Goal: Complete application form

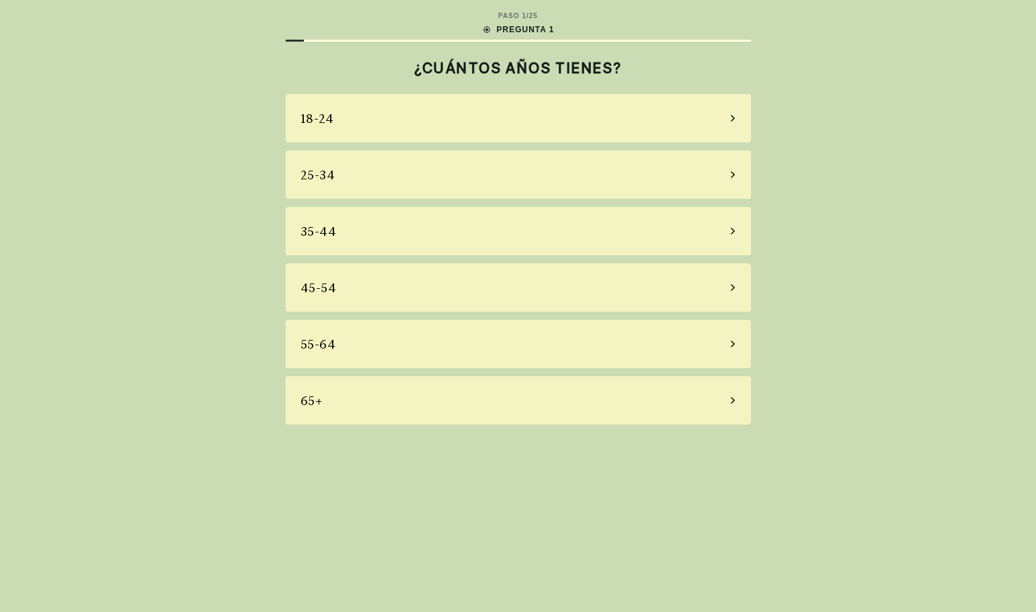
click at [506, 180] on div "25-34" at bounding box center [518, 175] width 465 height 48
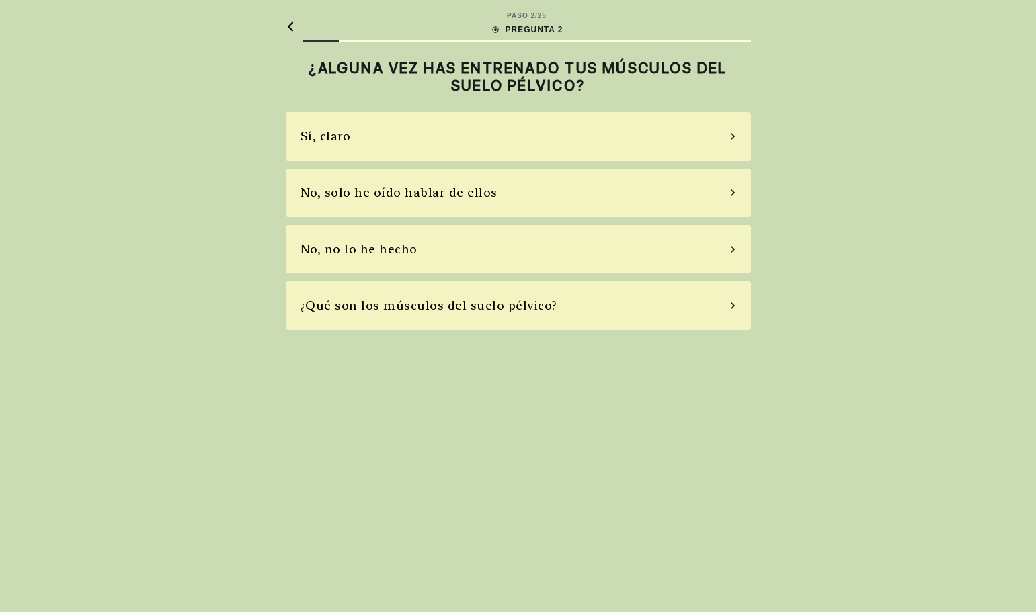
click at [545, 253] on div "No, no lo he hecho" at bounding box center [518, 249] width 465 height 48
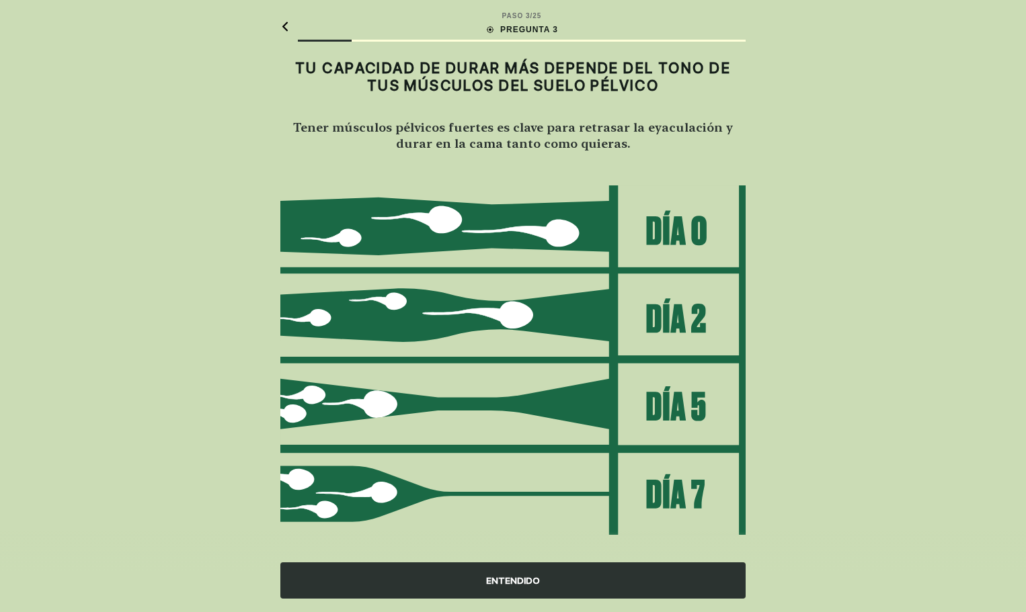
scroll to position [15, 0]
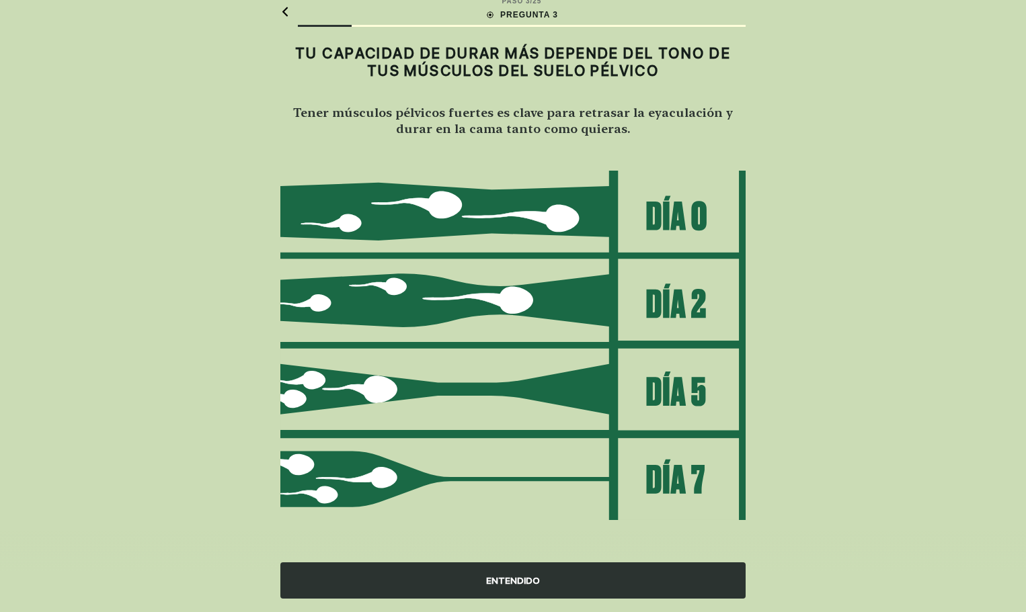
click at [593, 208] on img at bounding box center [512, 346] width 465 height 352
click at [502, 578] on div "ENTENDIDO" at bounding box center [512, 581] width 465 height 36
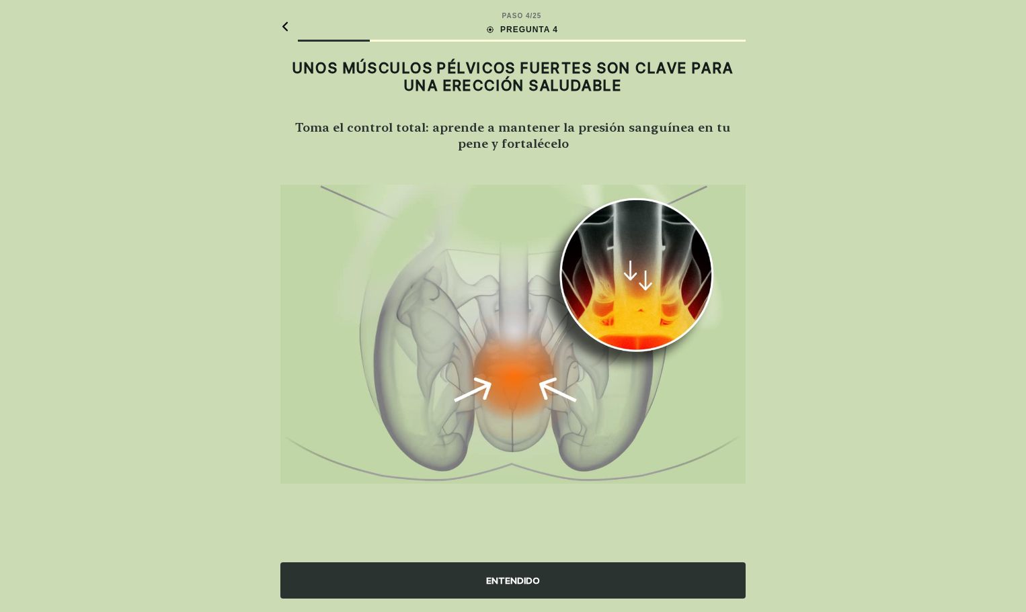
scroll to position [0, 0]
click at [502, 580] on div "ENTENDIDO" at bounding box center [518, 581] width 465 height 36
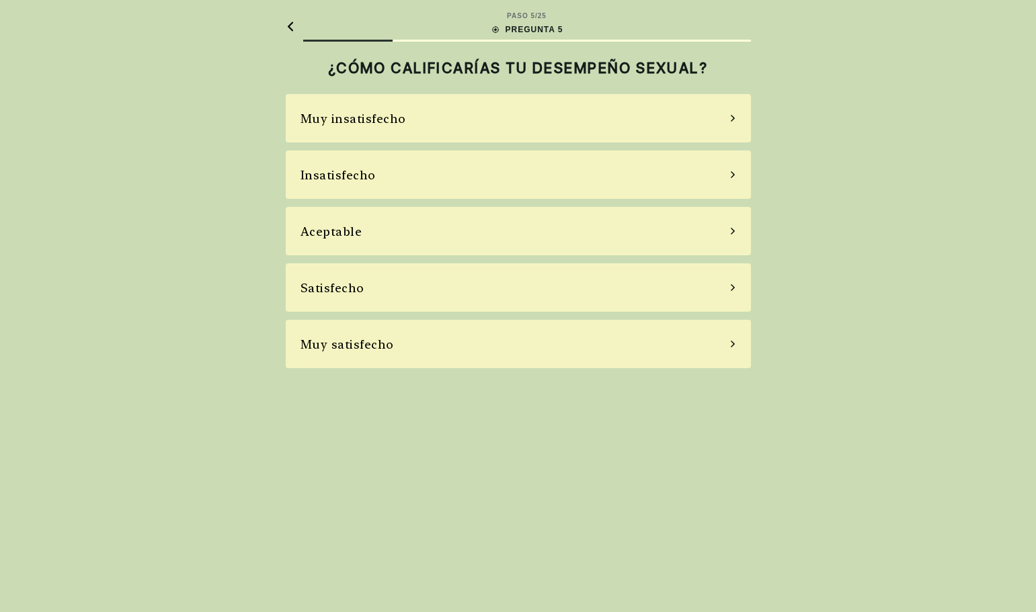
click at [430, 235] on div "Aceptable" at bounding box center [518, 231] width 465 height 48
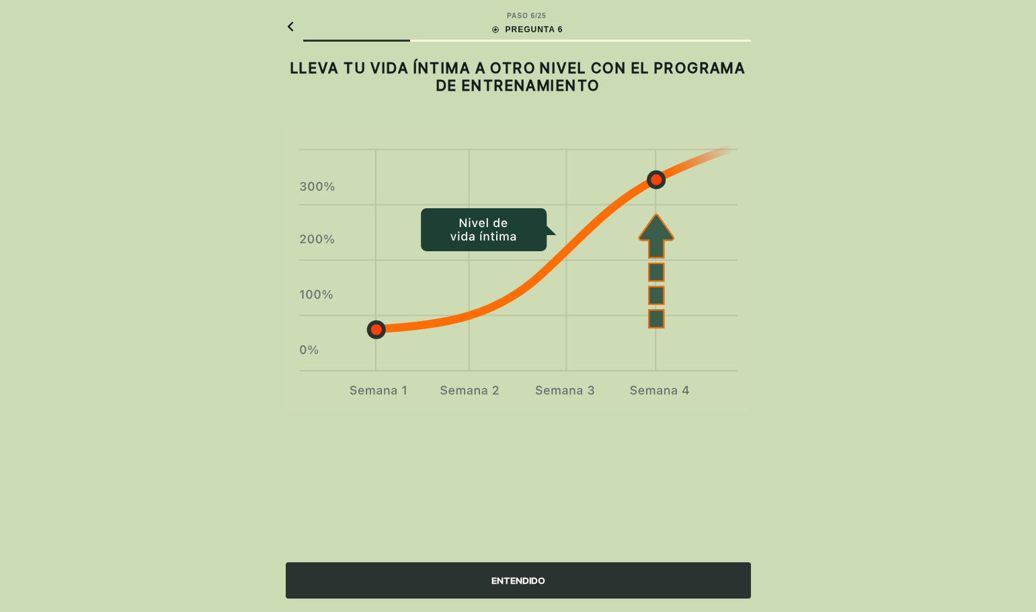
click at [513, 570] on div "ENTENDIDO" at bounding box center [518, 581] width 465 height 36
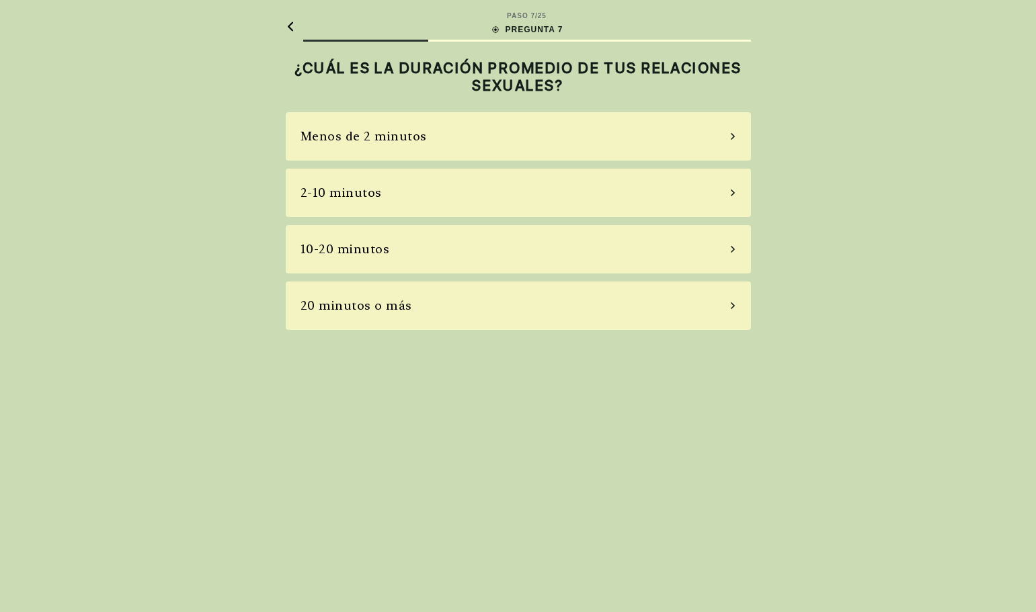
click at [589, 237] on div "10-20 minutos" at bounding box center [518, 249] width 465 height 48
click at [575, 202] on div "A veces" at bounding box center [518, 193] width 465 height 48
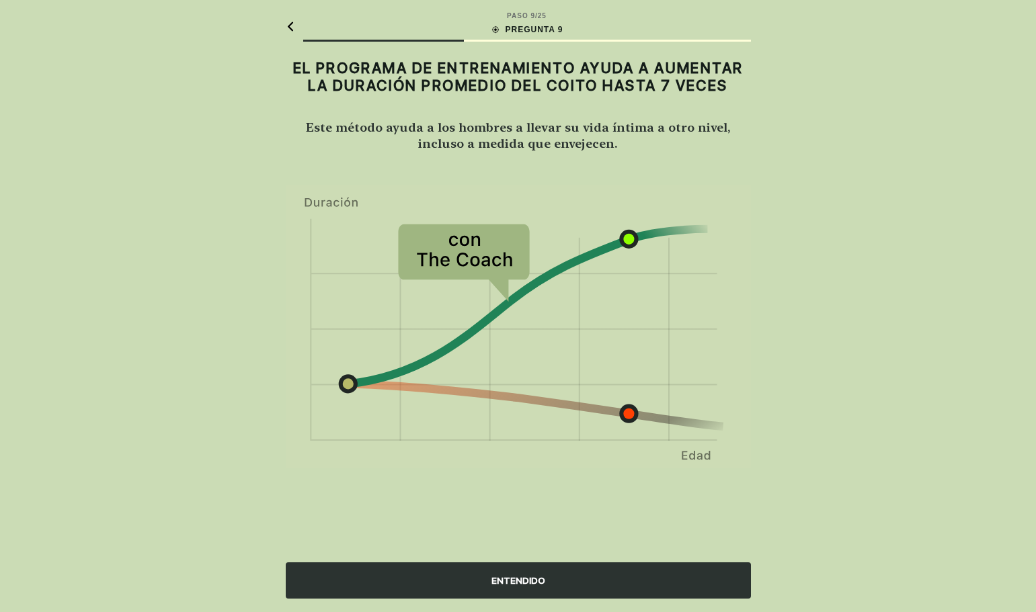
click at [506, 565] on div "ENTENDIDO" at bounding box center [518, 581] width 465 height 36
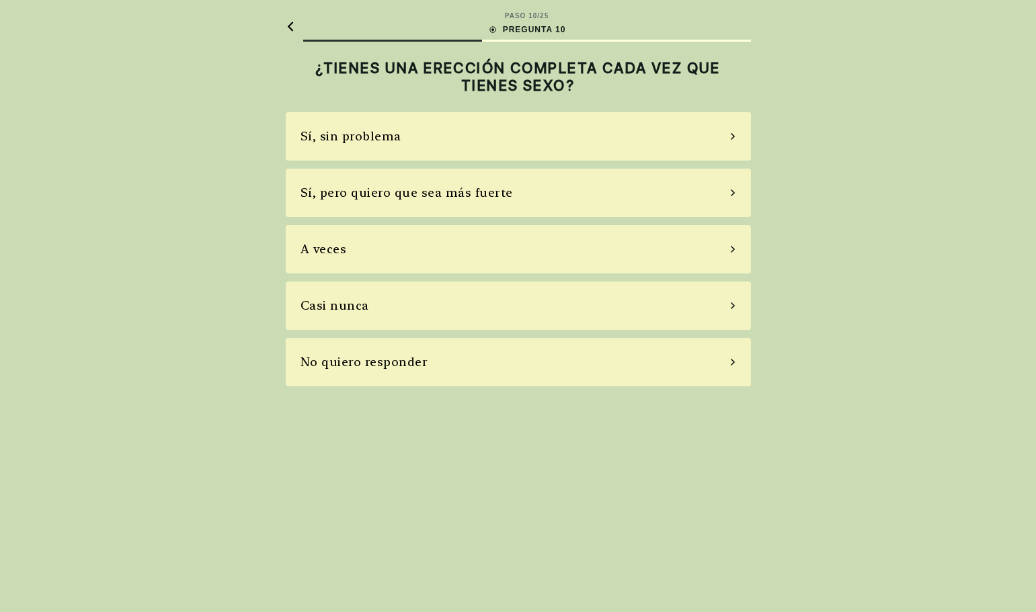
click at [487, 147] on div "Sí, sin problema" at bounding box center [518, 136] width 465 height 48
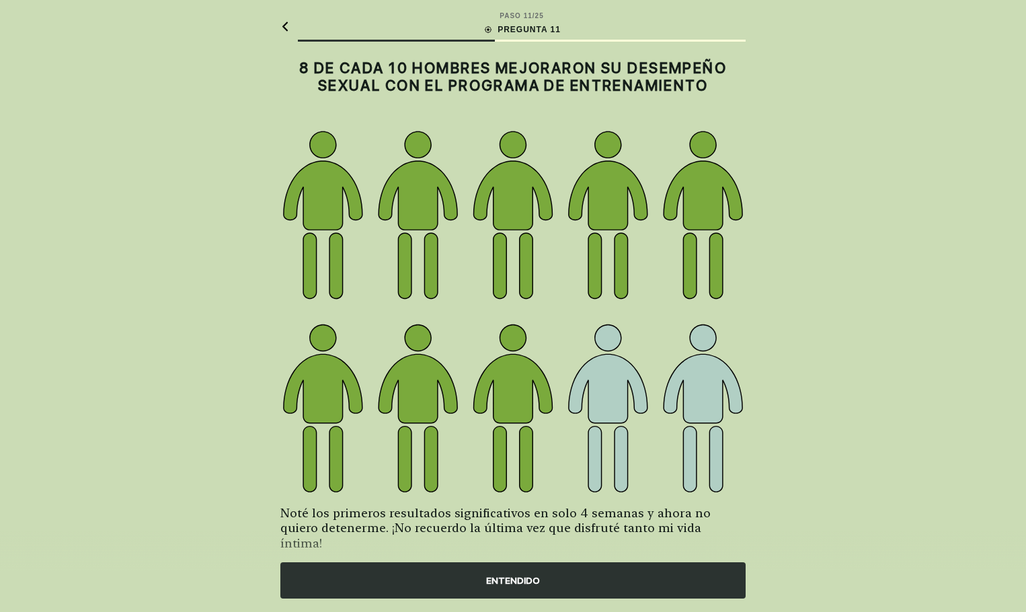
click at [515, 573] on div "ENTENDIDO" at bounding box center [512, 581] width 465 height 36
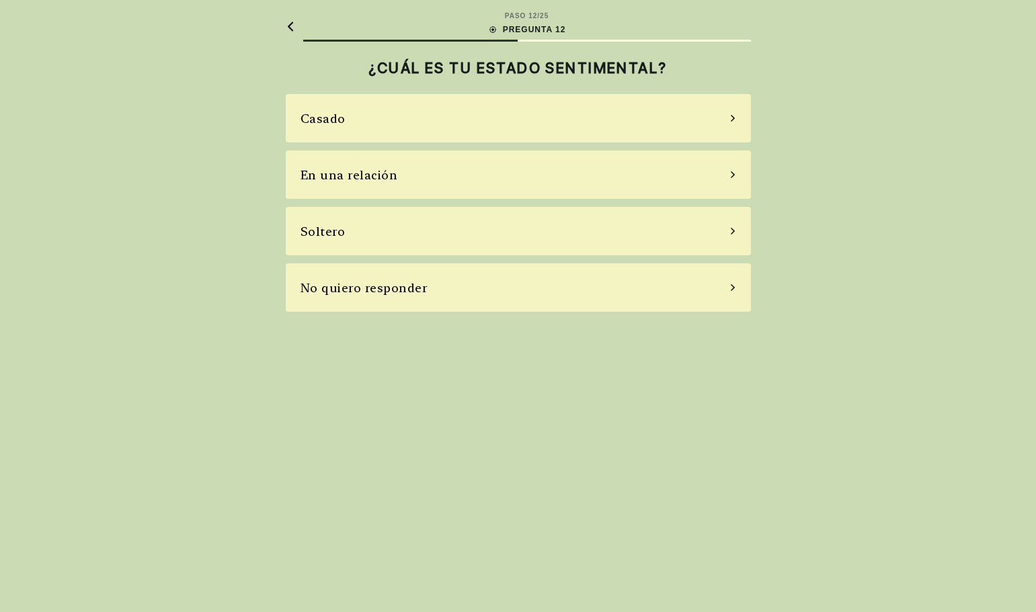
click at [496, 179] on div "En una relación" at bounding box center [518, 175] width 465 height 48
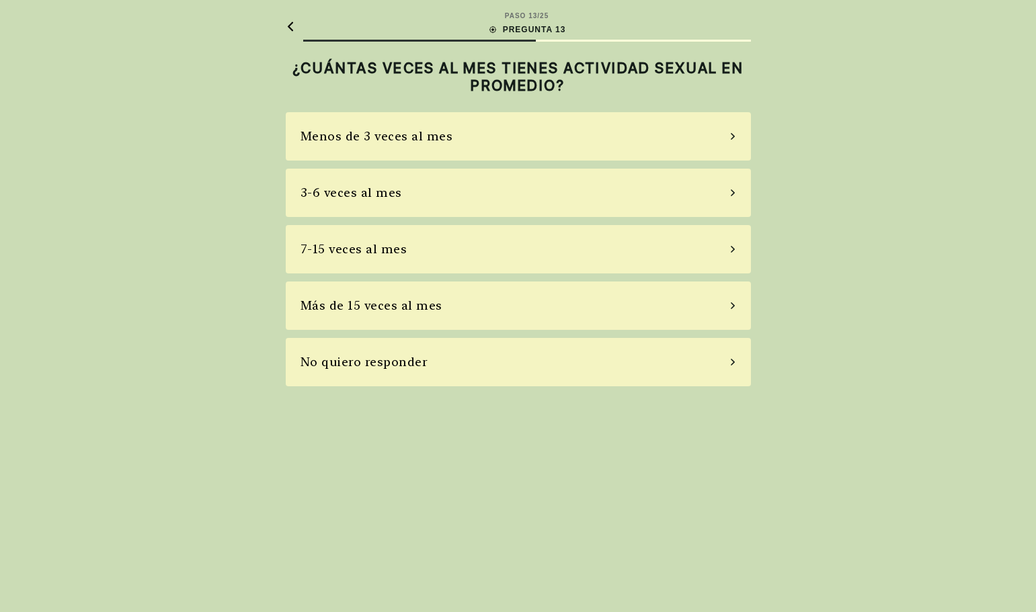
click at [481, 366] on div "No quiero responder" at bounding box center [518, 362] width 465 height 48
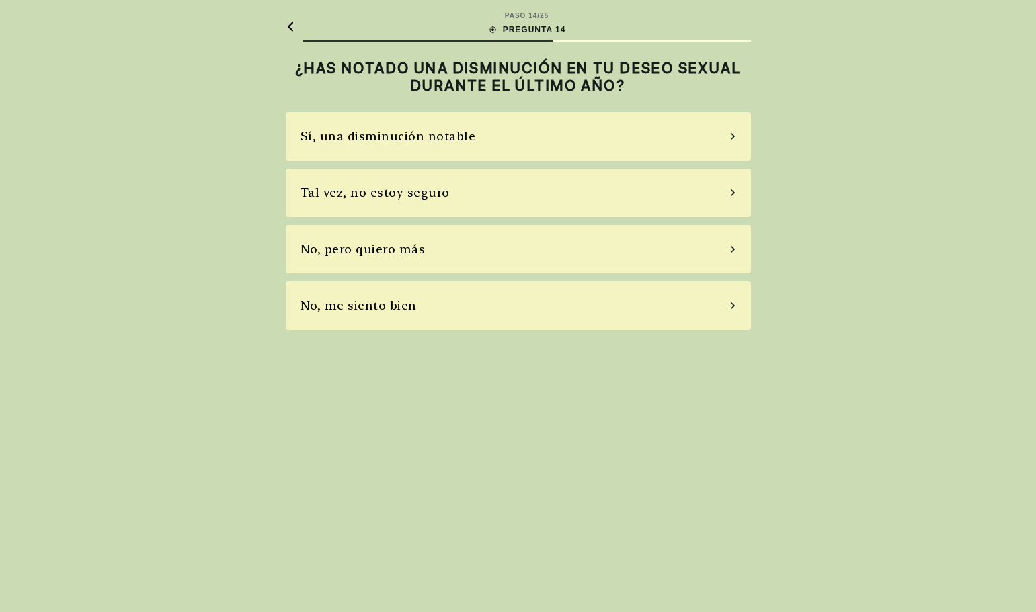
click at [469, 303] on div "No, me siento bien" at bounding box center [518, 306] width 465 height 48
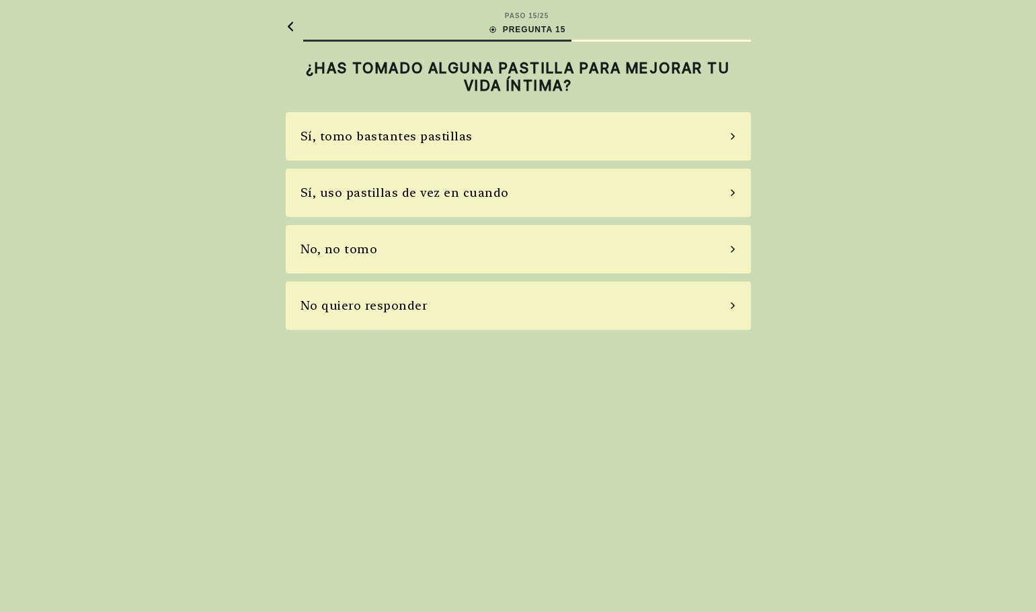
click at [475, 255] on div "No, no tomo" at bounding box center [518, 249] width 465 height 48
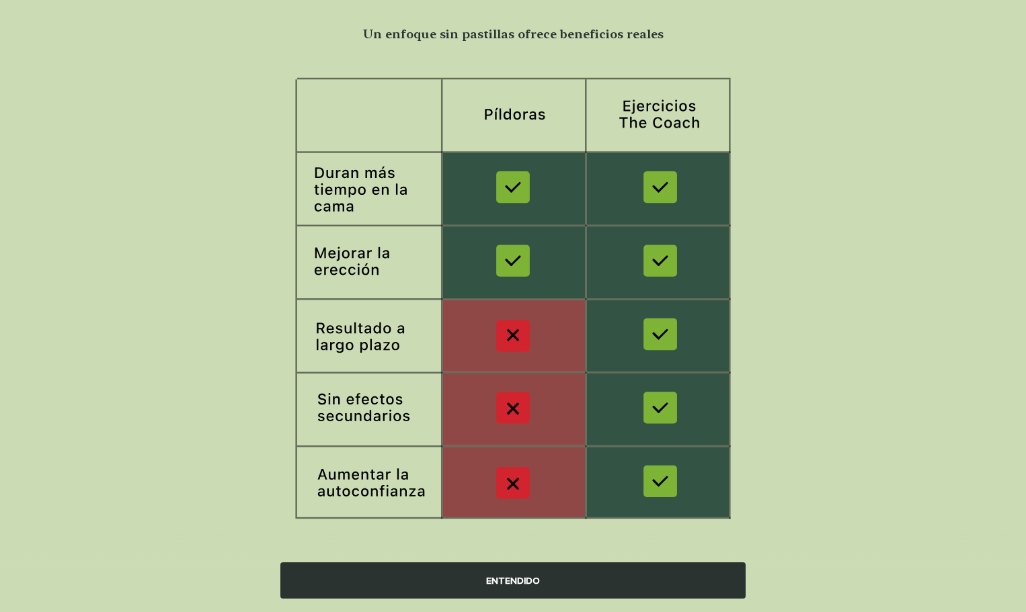
scroll to position [101, 0]
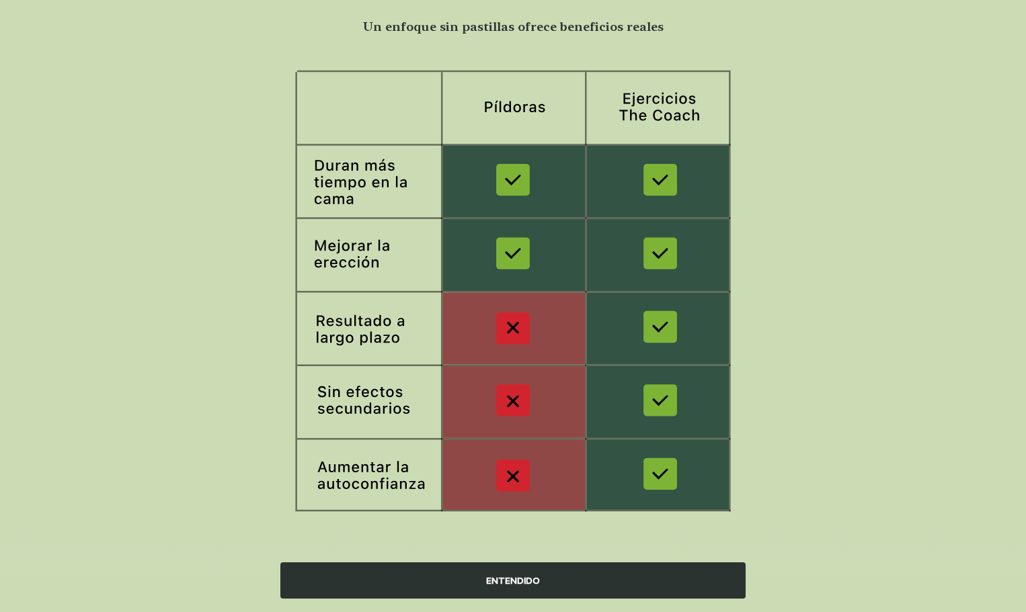
click at [514, 567] on div "ENTENDIDO" at bounding box center [512, 581] width 465 height 36
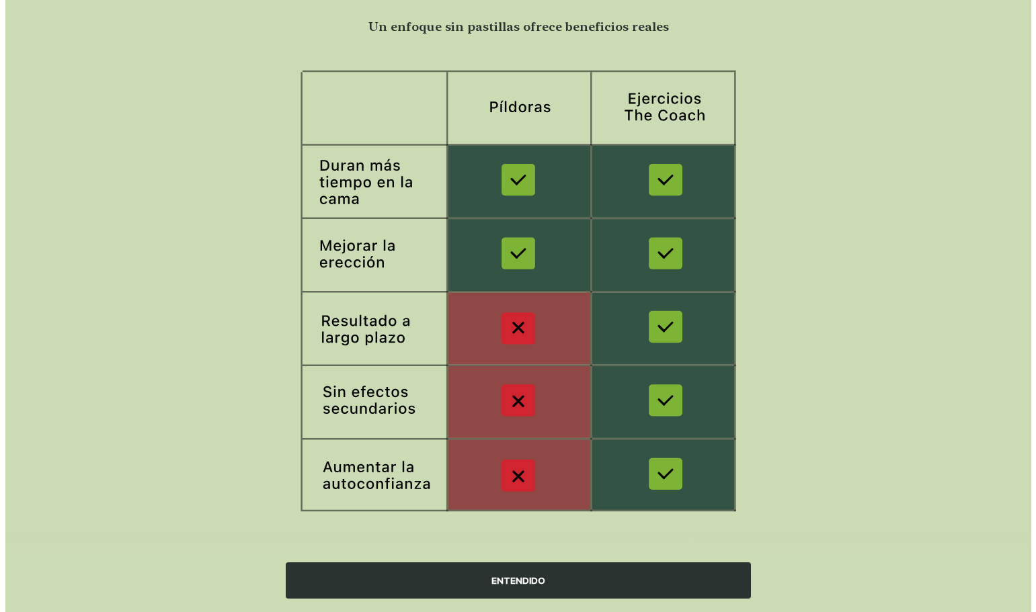
scroll to position [0, 0]
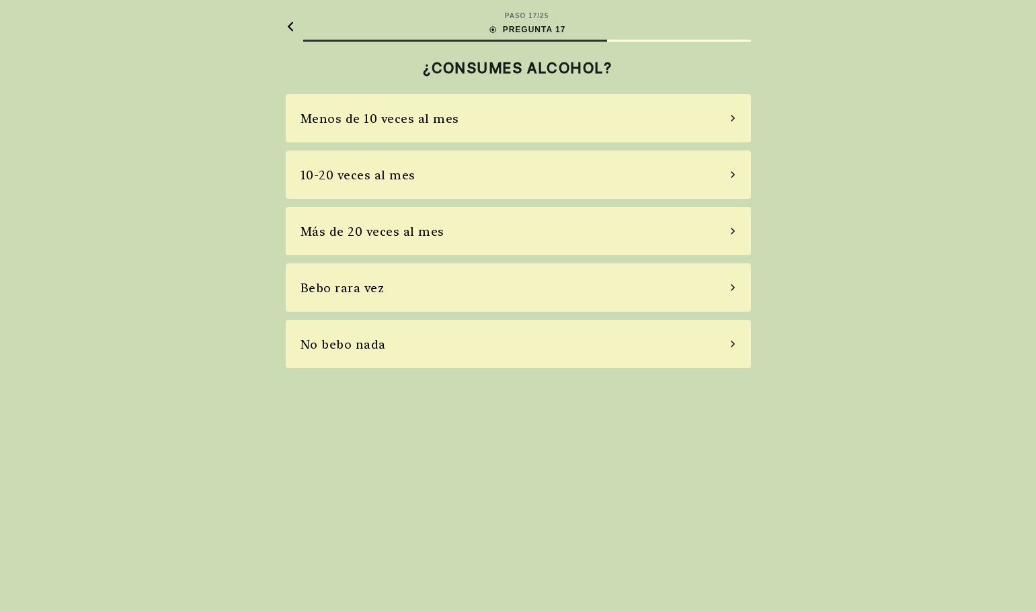
click at [499, 296] on div "Bebo rara vez" at bounding box center [518, 288] width 465 height 48
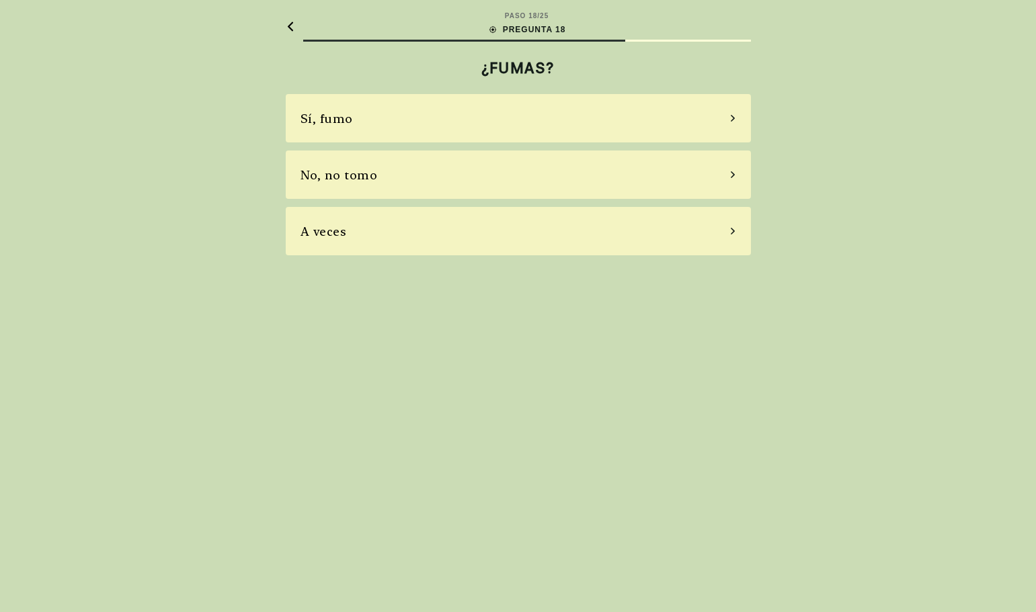
click at [494, 128] on div "Sí, fumo" at bounding box center [518, 118] width 465 height 48
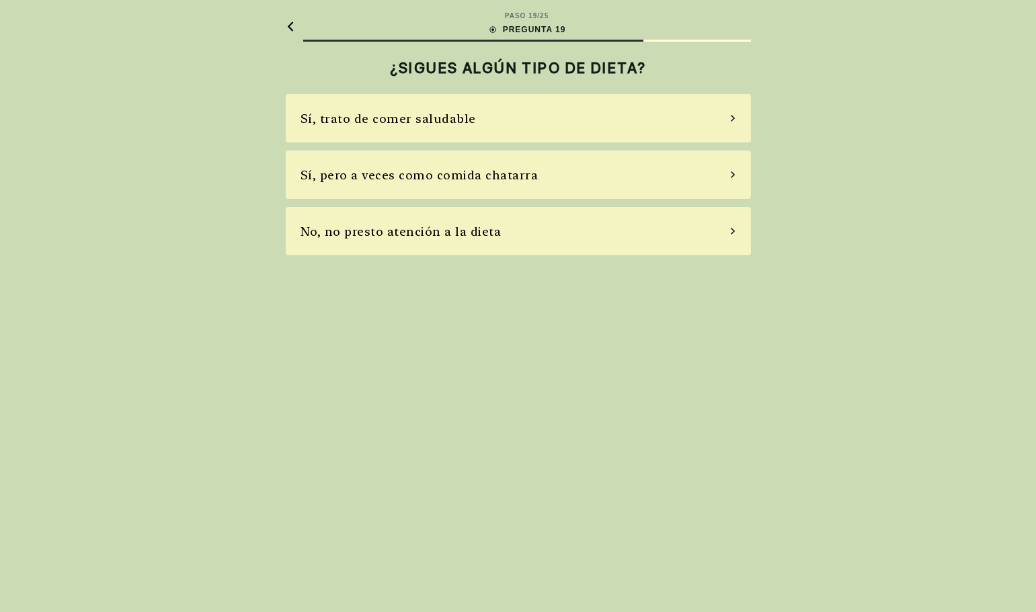
click at [503, 219] on div "No, no presto atención a la dieta" at bounding box center [518, 231] width 465 height 48
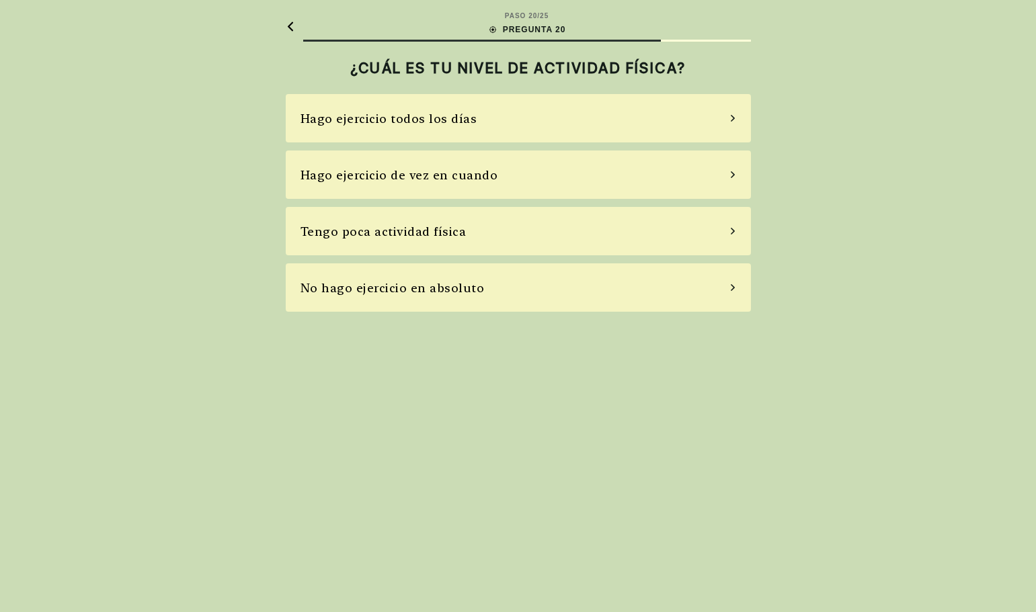
click at [532, 184] on div "Hago ejercicio de vez en cuando" at bounding box center [518, 175] width 465 height 48
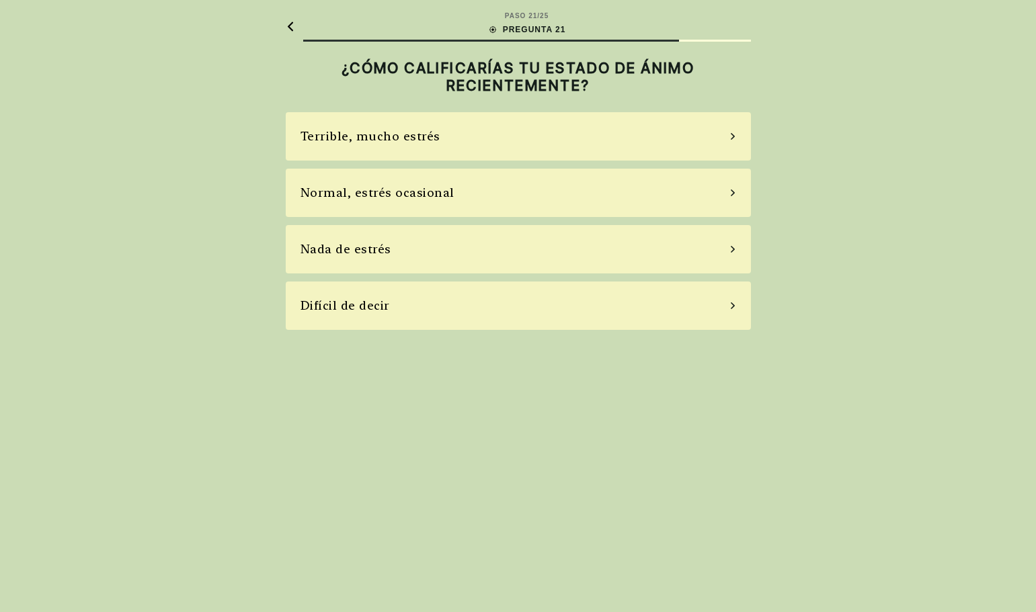
click at [522, 191] on div "Normal, estrés ocasional" at bounding box center [518, 193] width 465 height 48
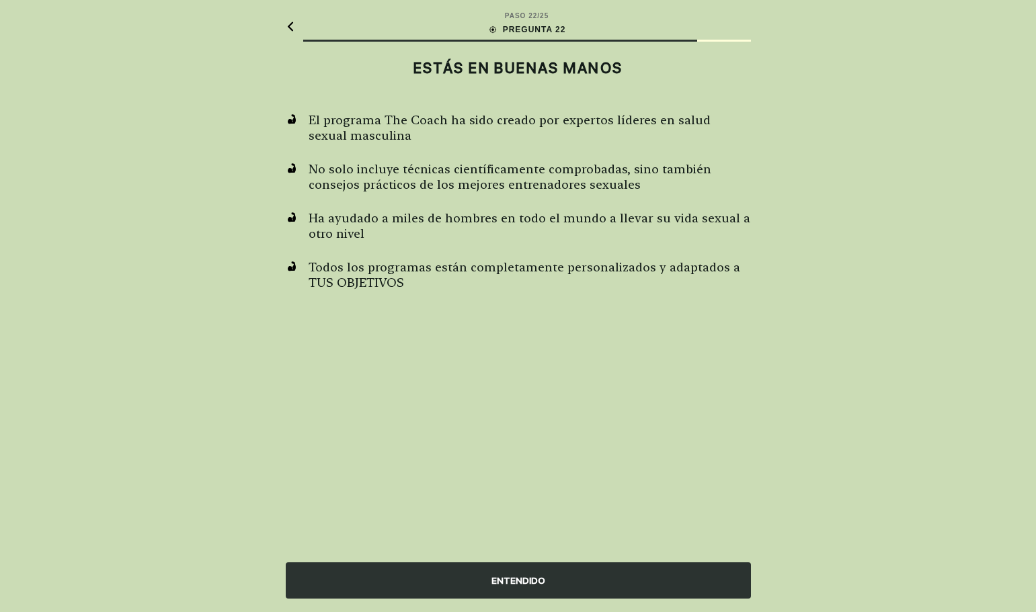
click at [491, 578] on div "ENTENDIDO" at bounding box center [518, 581] width 465 height 36
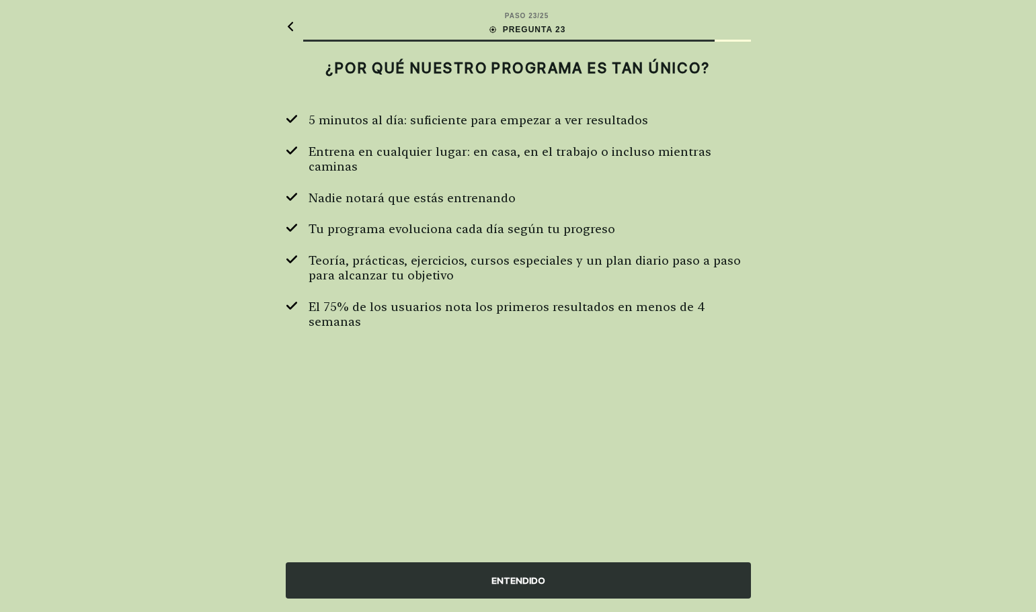
click at [490, 568] on div "ENTENDIDO" at bounding box center [518, 581] width 465 height 36
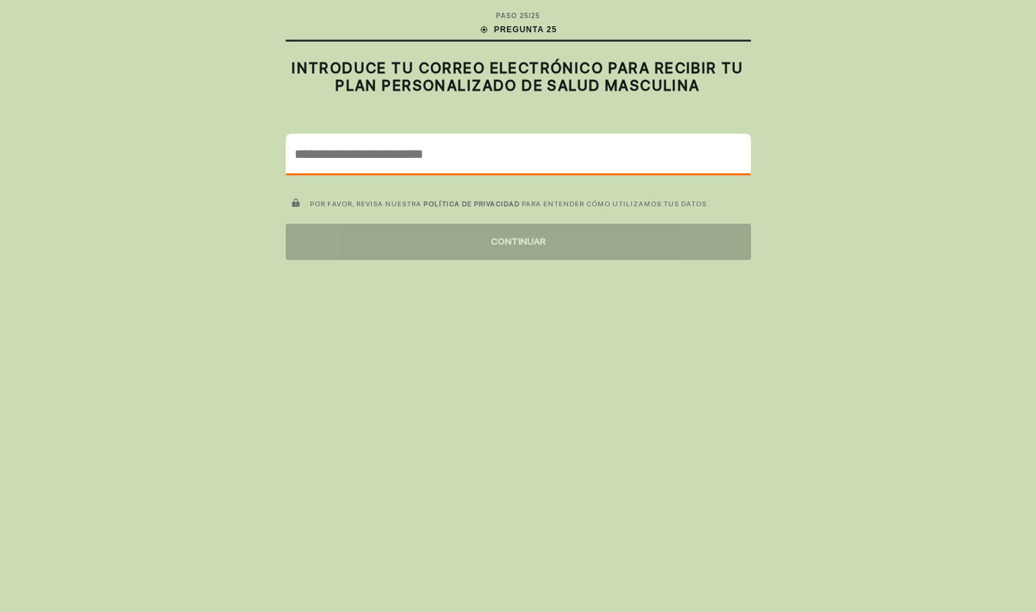
click at [520, 162] on input "email" at bounding box center [518, 153] width 464 height 39
